Goal: Task Accomplishment & Management: Manage account settings

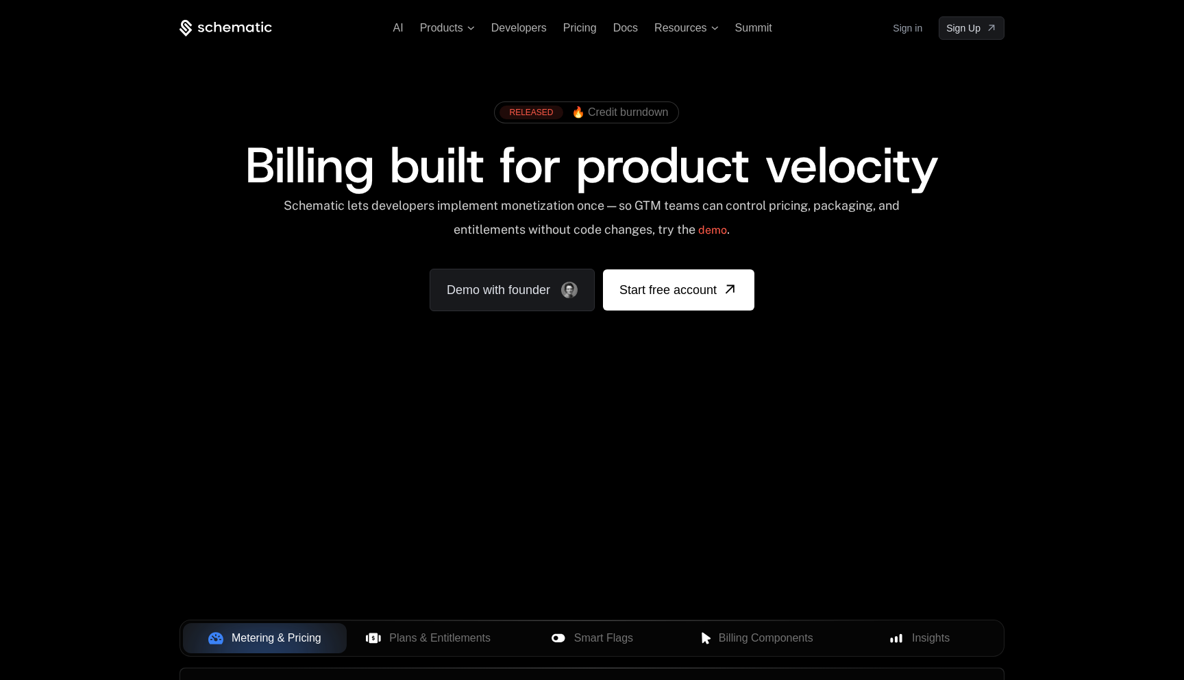
click at [895, 35] on link "Sign in" at bounding box center [907, 28] width 29 height 22
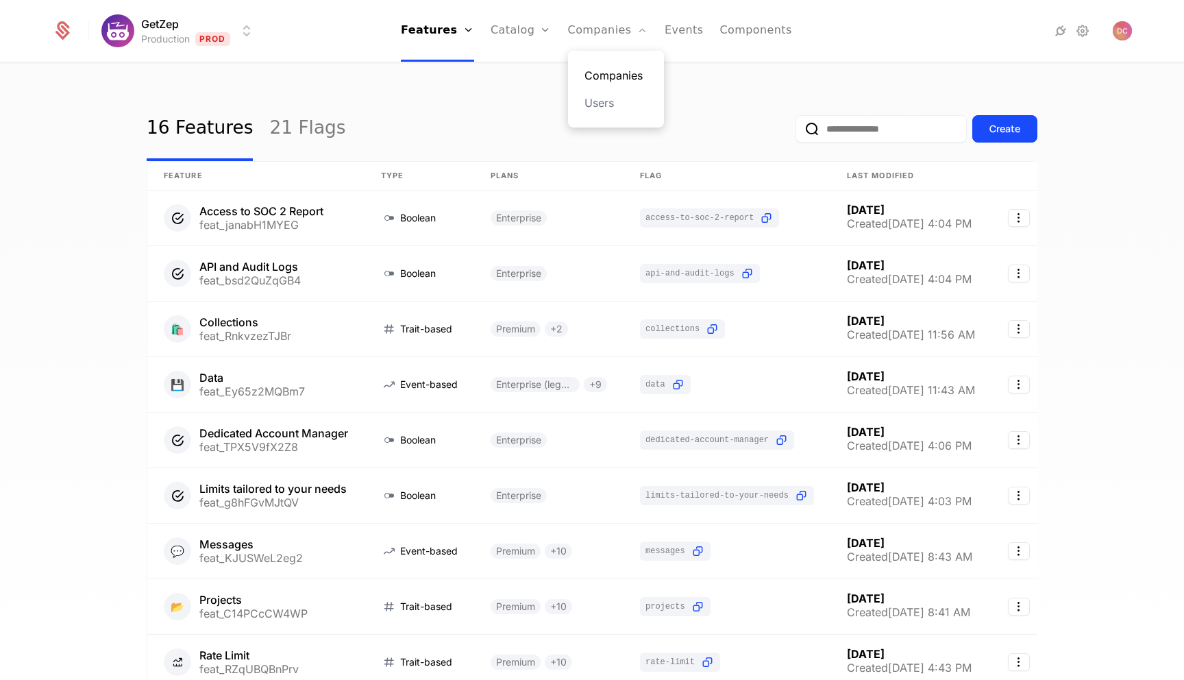
click at [596, 75] on link "Companies" at bounding box center [615, 75] width 63 height 16
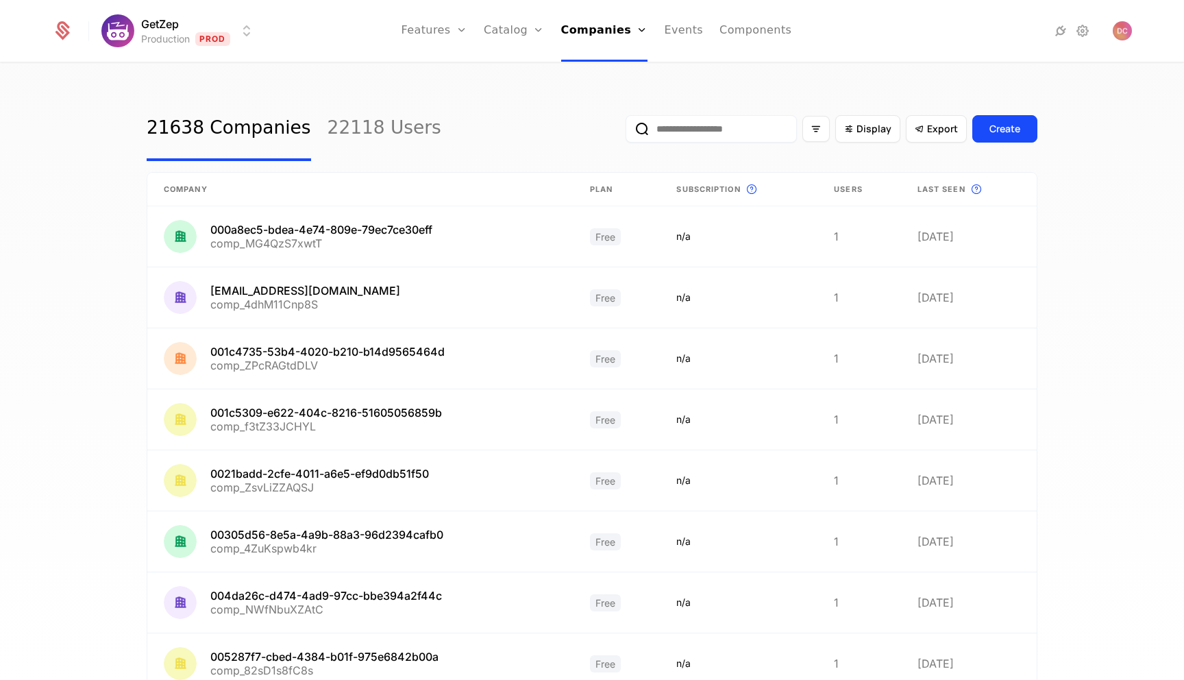
click at [717, 134] on input "email" at bounding box center [710, 128] width 171 height 27
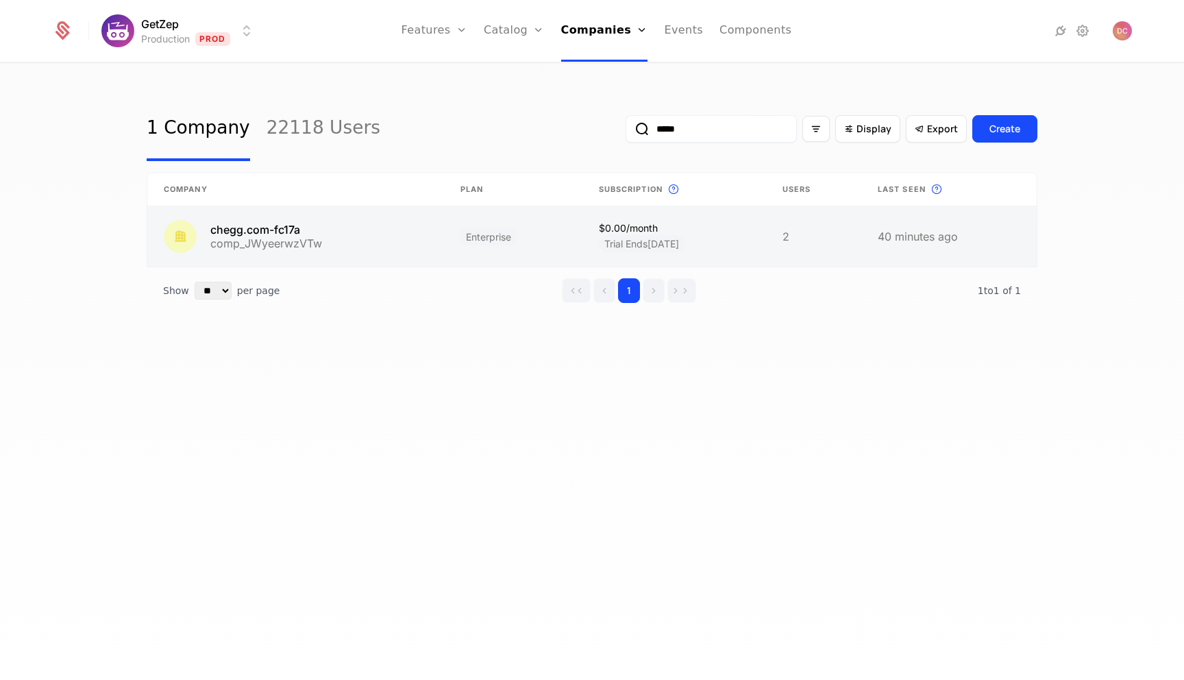
type input "*****"
click at [290, 235] on link at bounding box center [295, 236] width 297 height 60
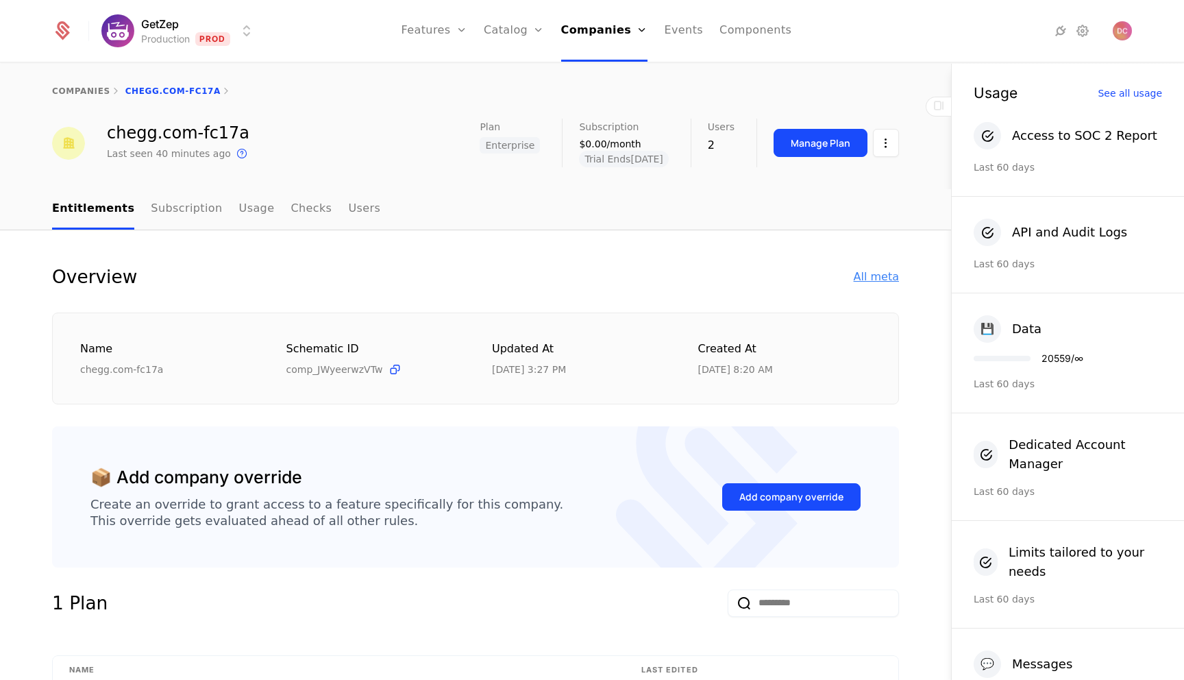
click at [877, 278] on div "All meta" at bounding box center [875, 277] width 45 height 16
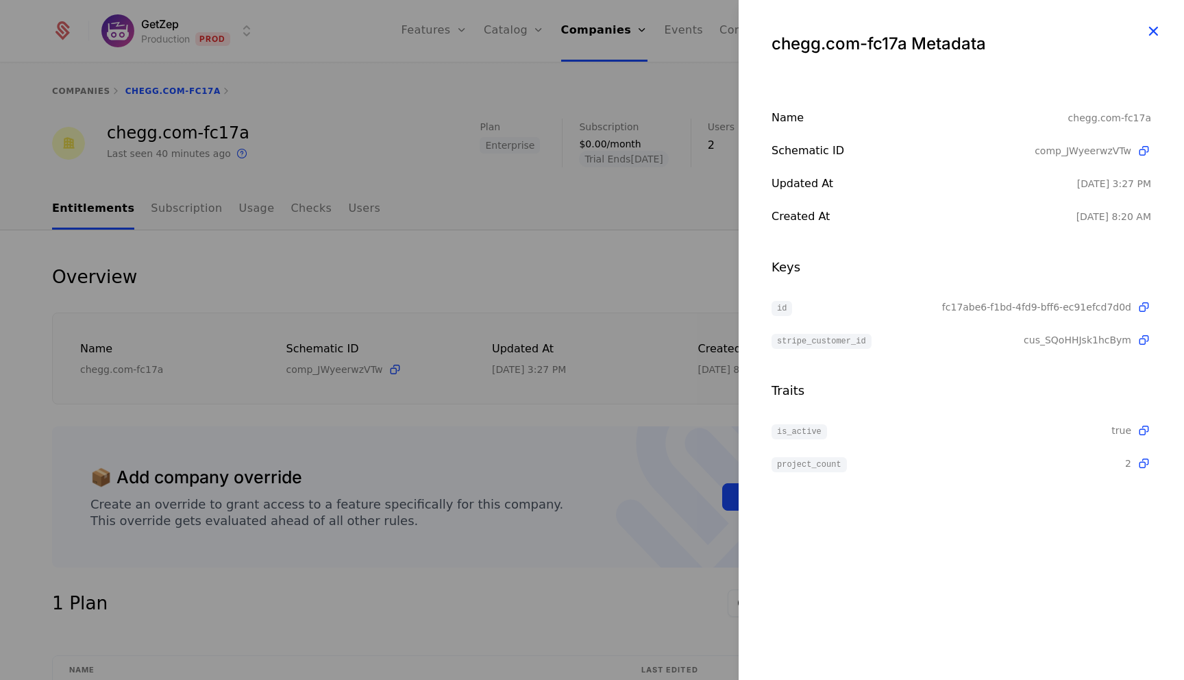
click at [1155, 31] on icon "button" at bounding box center [1153, 31] width 18 height 18
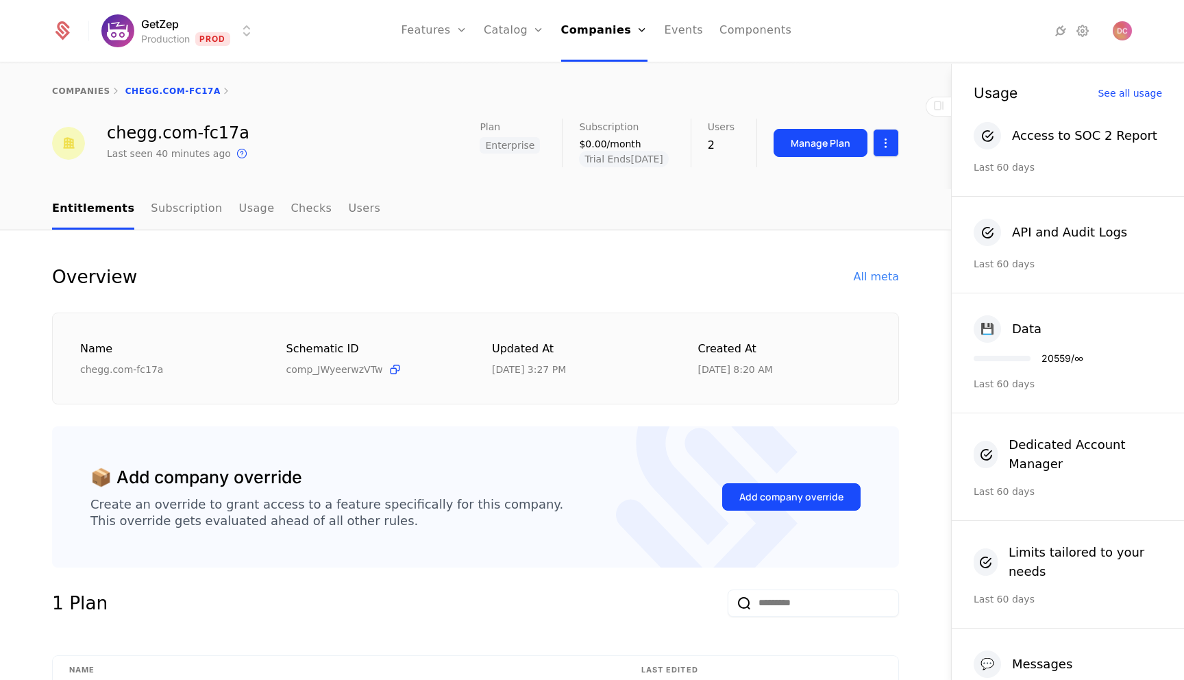
click at [879, 147] on html "GetZep Production Prod Features Features Flags Catalog Plans Add Ons Credits Co…" at bounding box center [592, 340] width 1184 height 680
click at [630, 185] on html "GetZep Production Prod Features Features Flags Catalog Plans Add Ons Credits Co…" at bounding box center [592, 340] width 1184 height 680
click at [626, 156] on span "Trial Ends 8/30/2025" at bounding box center [623, 159] width 89 height 16
click at [893, 138] on html "GetZep Production Prod Features Features Flags Catalog Plans Add Ons Credits Co…" at bounding box center [592, 340] width 1184 height 680
click at [840, 184] on div "Edit company" at bounding box center [820, 183] width 85 height 19
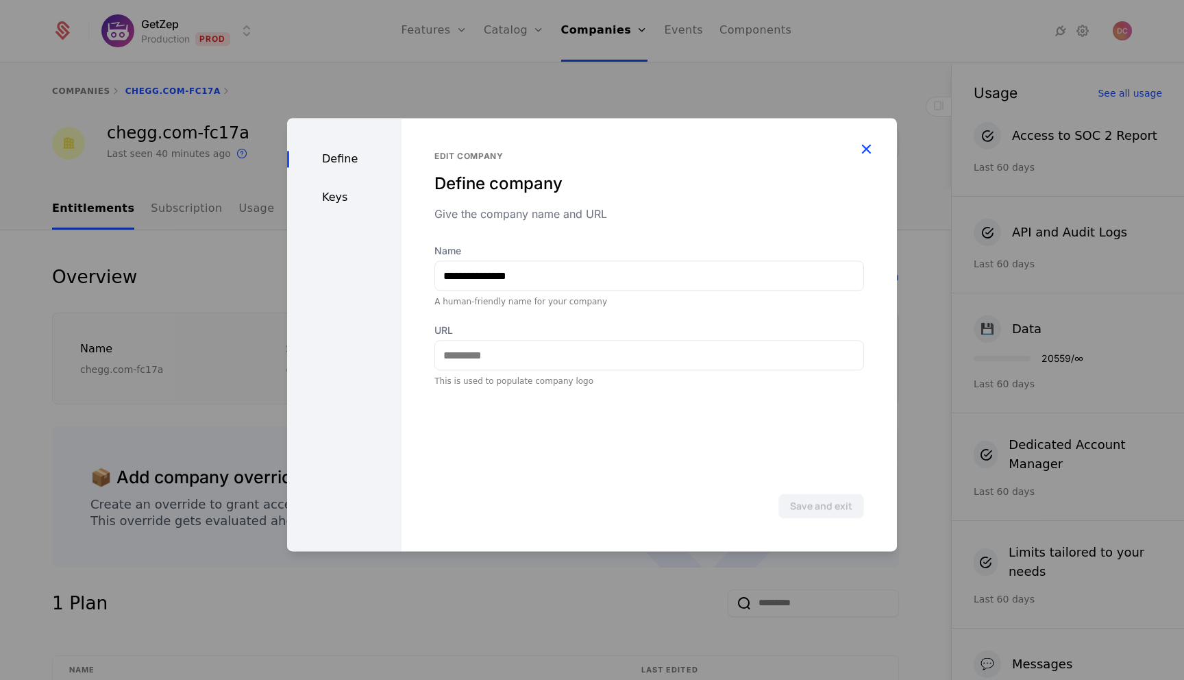
click at [867, 145] on icon "button" at bounding box center [866, 149] width 18 height 18
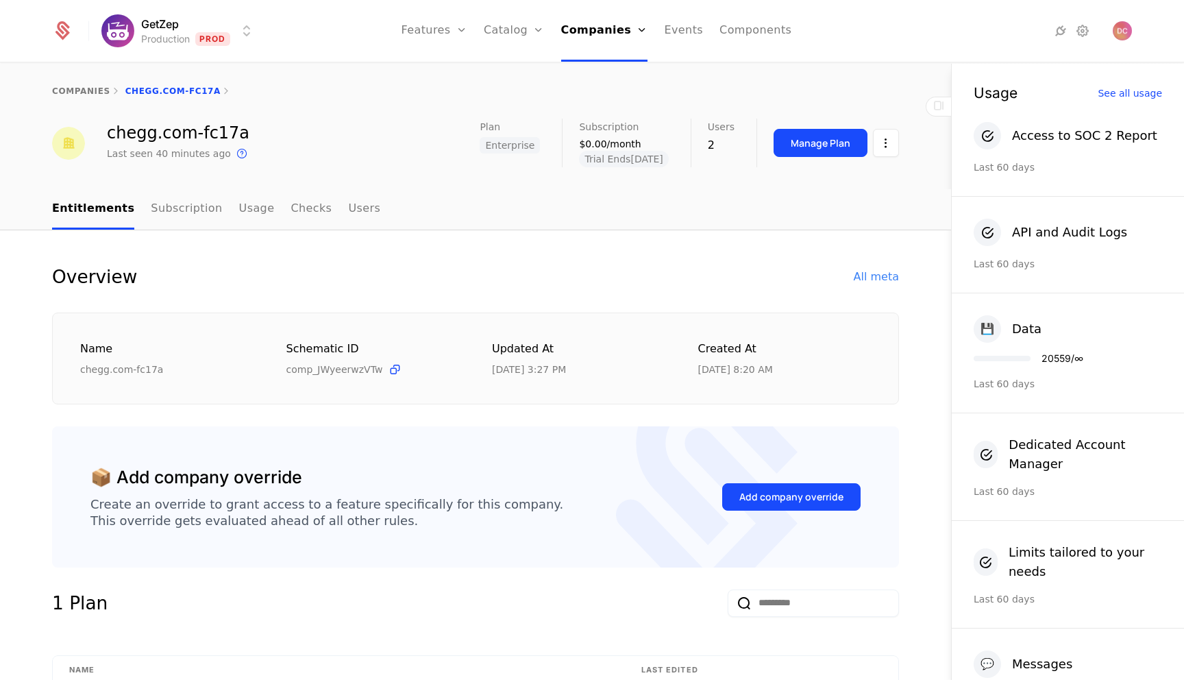
click at [602, 147] on div "$0.00/month" at bounding box center [623, 144] width 89 height 14
click at [615, 158] on span "Trial Ends 8/30/2025" at bounding box center [623, 159] width 89 height 16
click at [202, 202] on link "Subscription" at bounding box center [186, 209] width 71 height 40
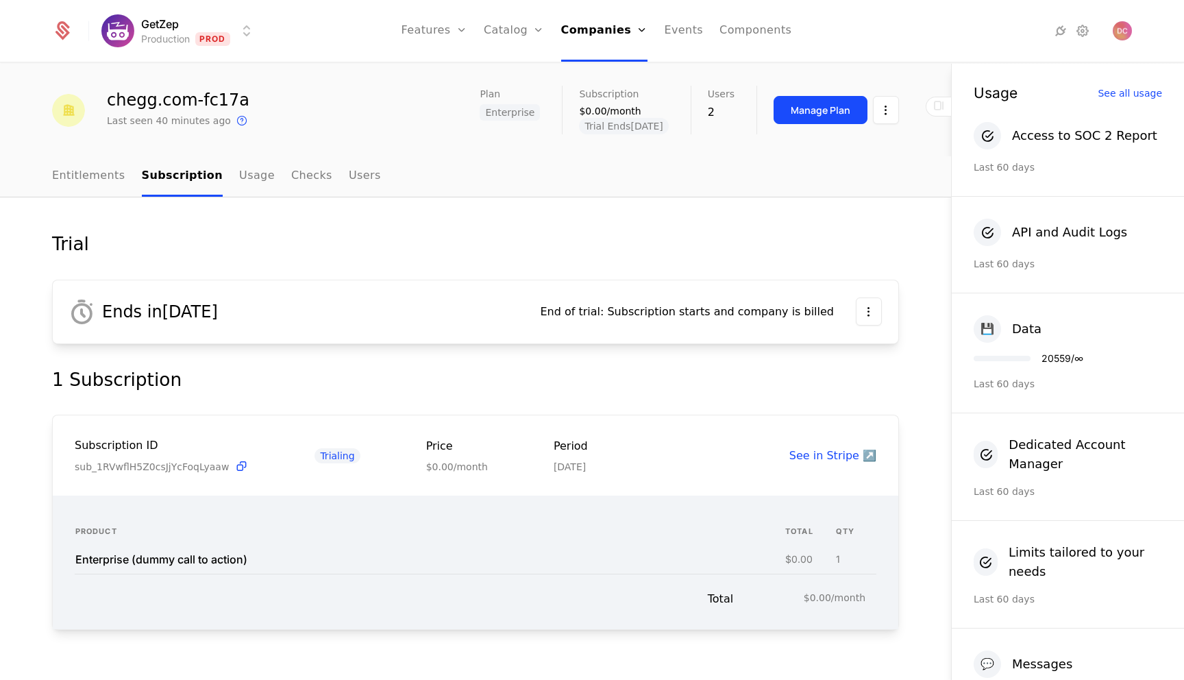
scroll to position [59, 0]
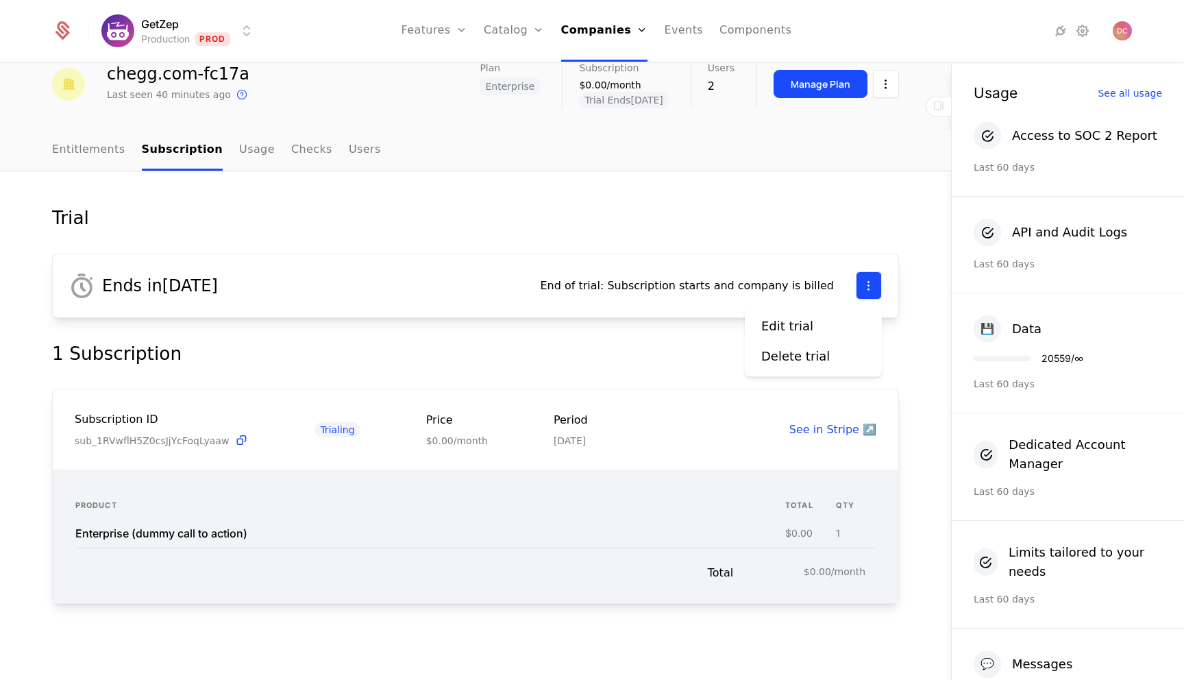
click at [874, 290] on html "GetZep Production Prod Features Features Flags Catalog Plans Add Ons Credits Co…" at bounding box center [592, 340] width 1184 height 680
click at [825, 325] on div "Edit trial" at bounding box center [813, 325] width 104 height 19
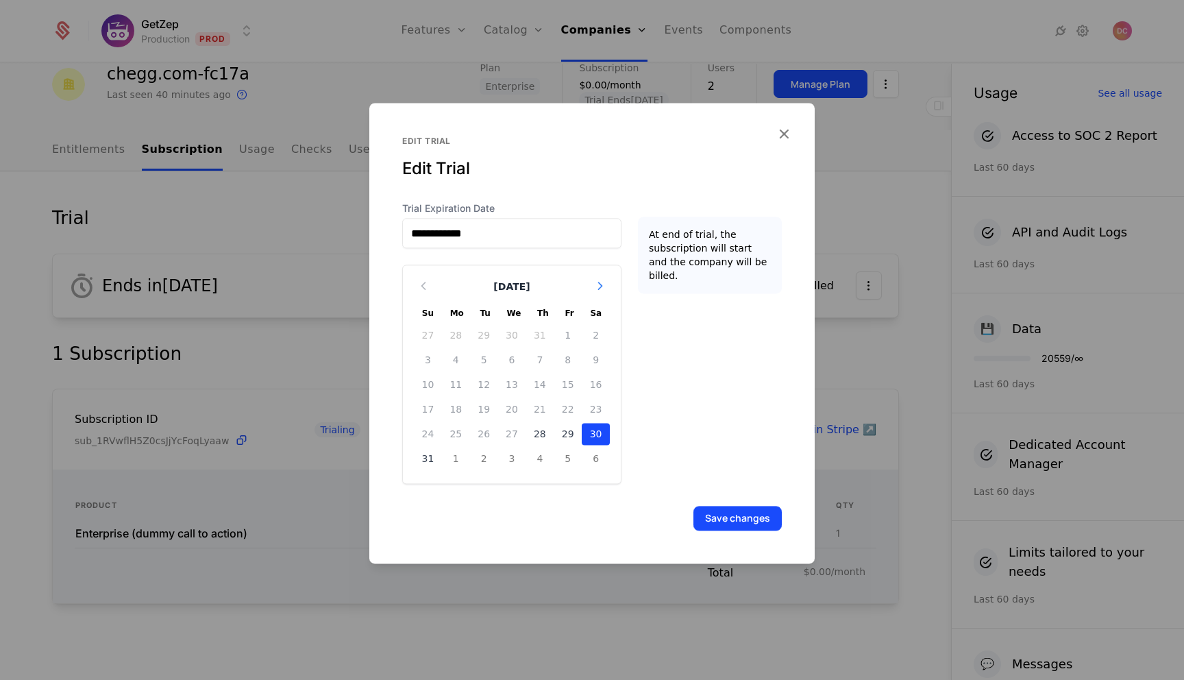
click at [601, 286] on icon "Choose Date" at bounding box center [600, 286] width 14 height 14
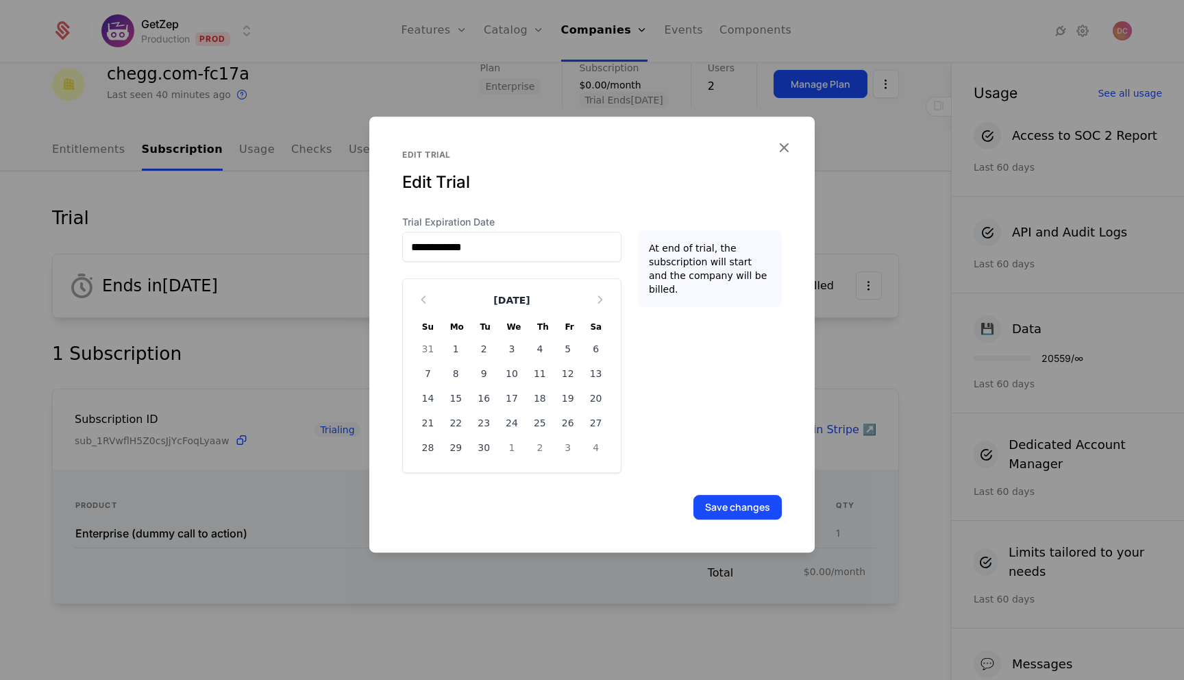
click at [427, 396] on div "14" at bounding box center [428, 398] width 28 height 22
type input "**********"
click at [768, 510] on button "Save changes" at bounding box center [737, 507] width 88 height 25
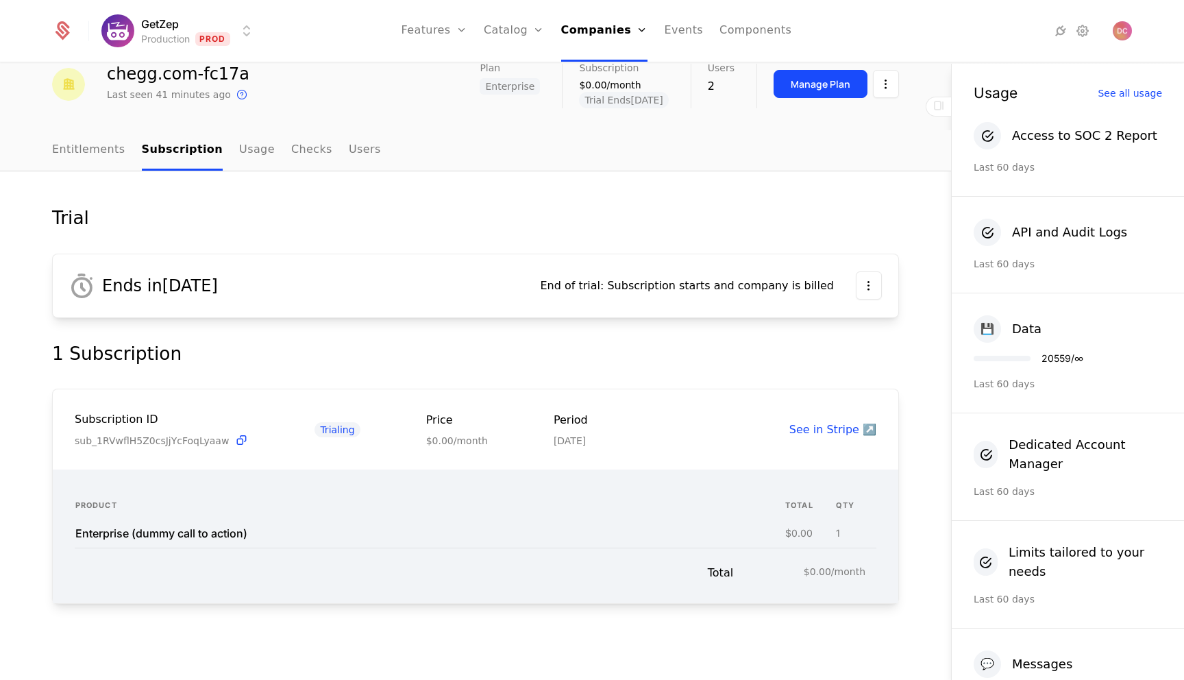
scroll to position [0, 0]
